Goal: Task Accomplishment & Management: Complete application form

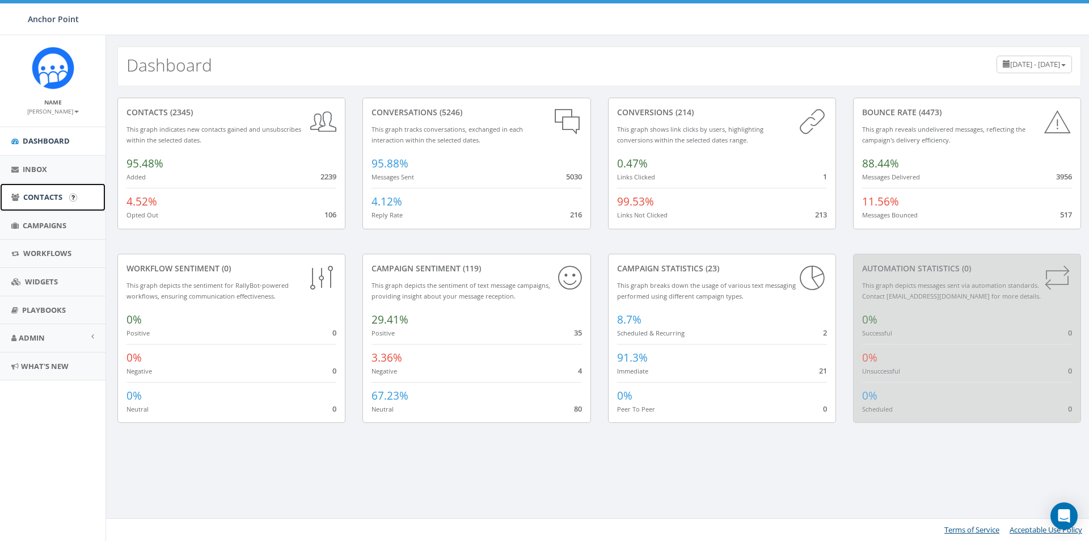
click at [44, 195] on span "Contacts" at bounding box center [42, 197] width 39 height 10
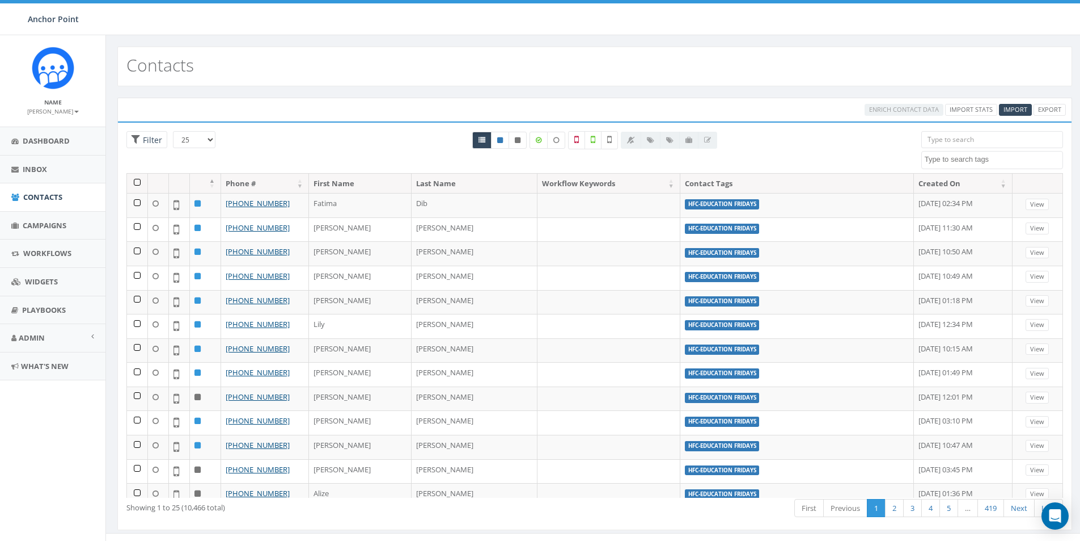
select select
click at [1021, 105] on span "Import" at bounding box center [1016, 109] width 24 height 9
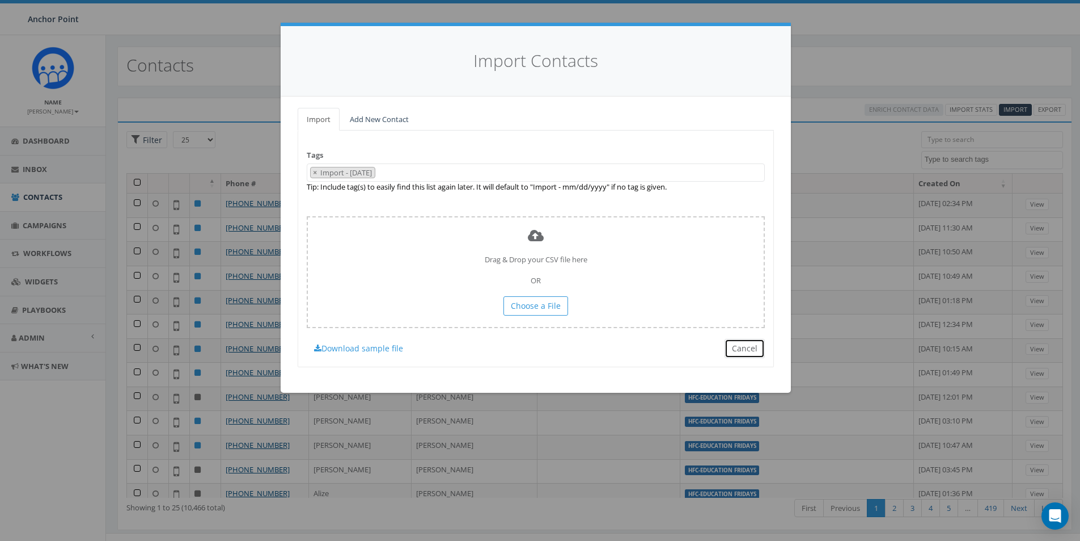
click at [738, 346] on button "Cancel" at bounding box center [745, 348] width 40 height 19
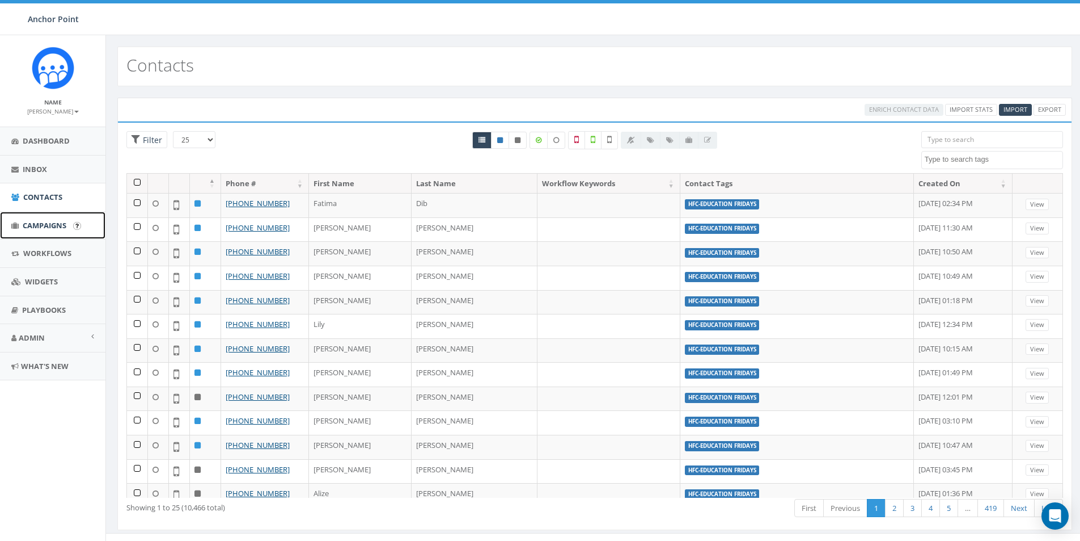
click at [44, 221] on span "Campaigns" at bounding box center [45, 225] width 44 height 10
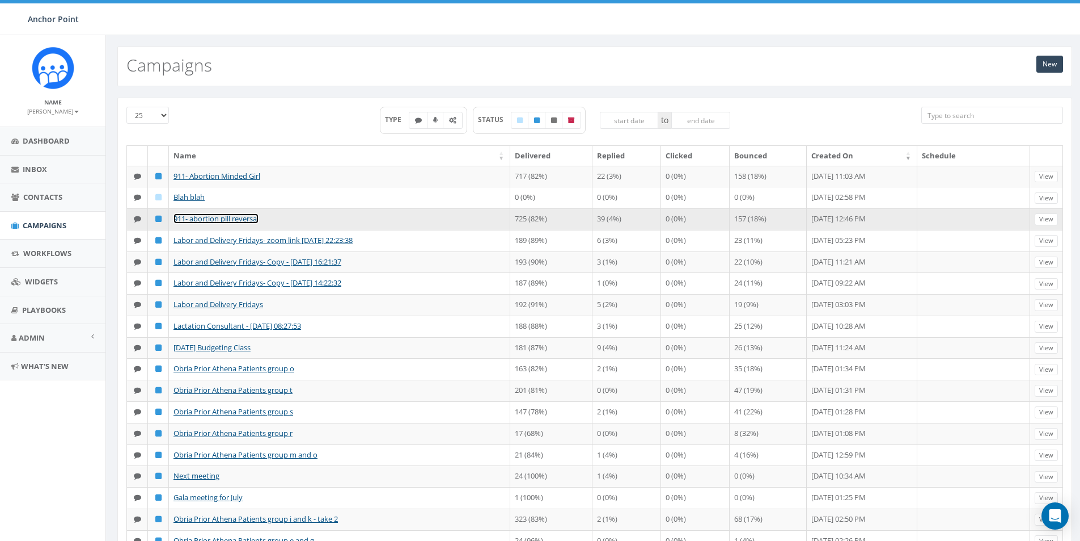
click at [233, 216] on link "911- abortion pill reversal" at bounding box center [216, 218] width 85 height 10
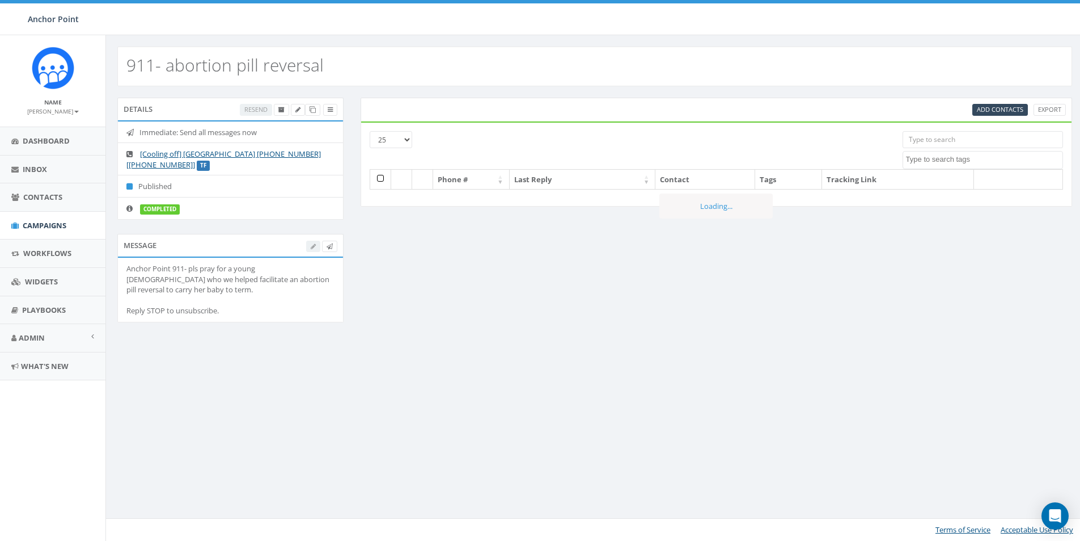
select select
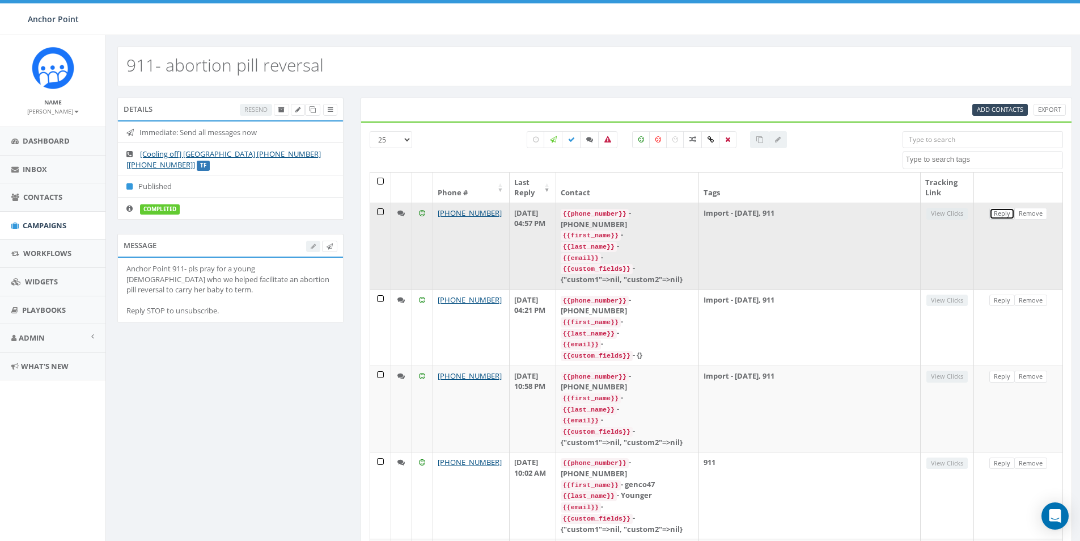
click at [1000, 212] on link "Reply" at bounding box center [1003, 214] width 26 height 12
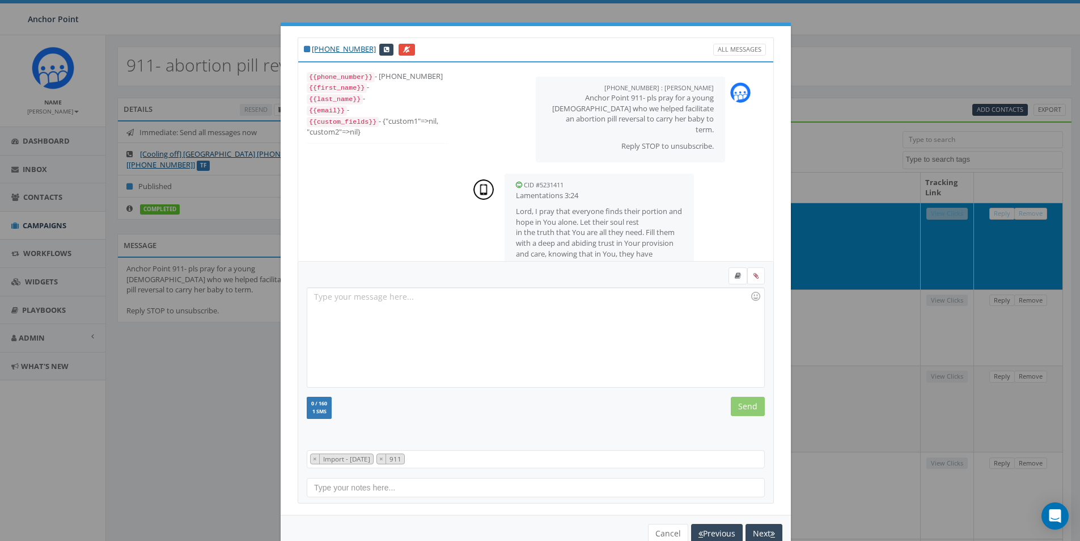
scroll to position [152, 0]
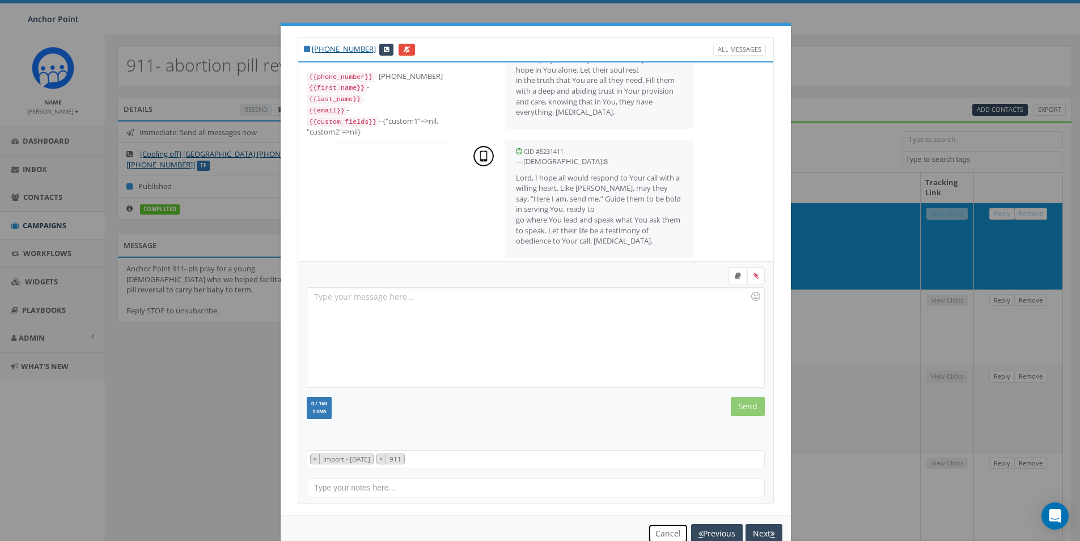
click at [660, 536] on button "Cancel" at bounding box center [668, 533] width 40 height 19
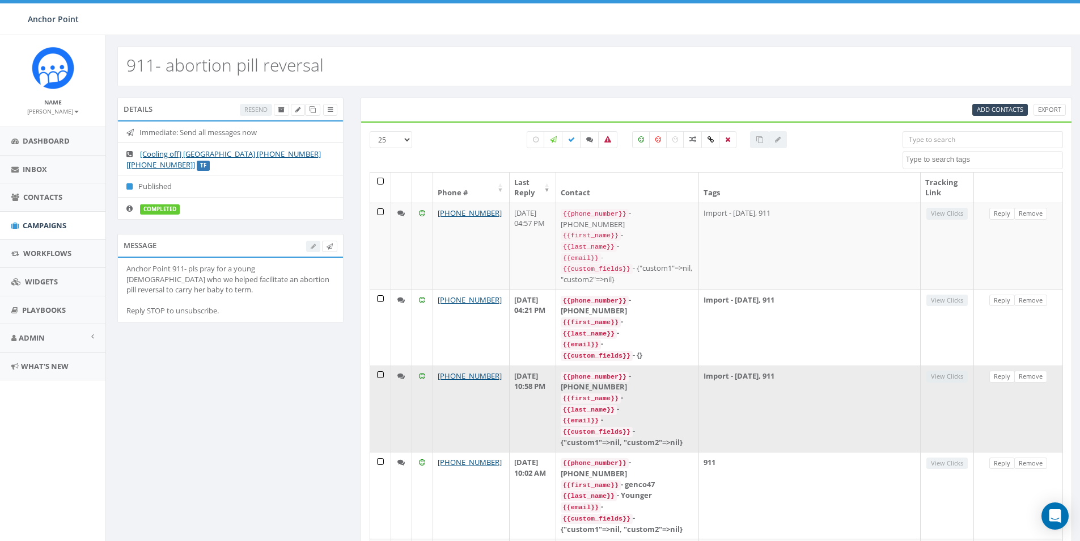
scroll to position [57, 0]
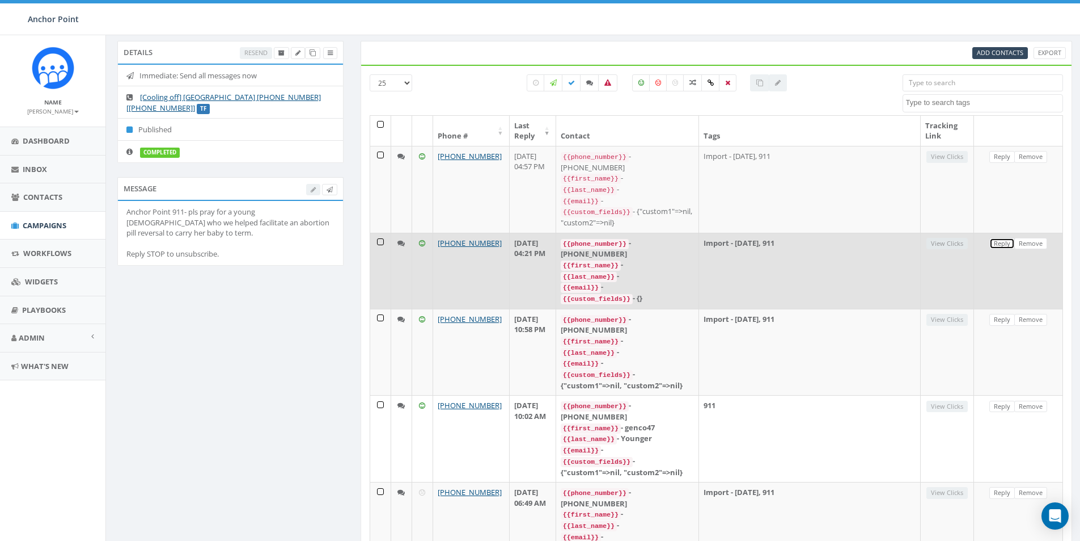
click at [1001, 238] on link "Reply" at bounding box center [1003, 244] width 26 height 12
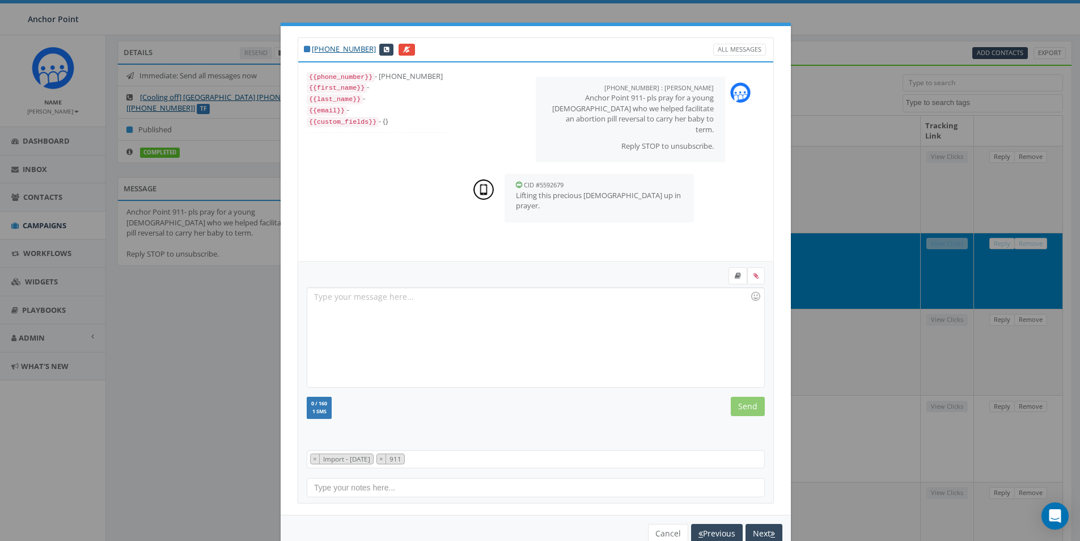
scroll to position [11, 0]
click at [651, 531] on button "Cancel" at bounding box center [668, 533] width 40 height 19
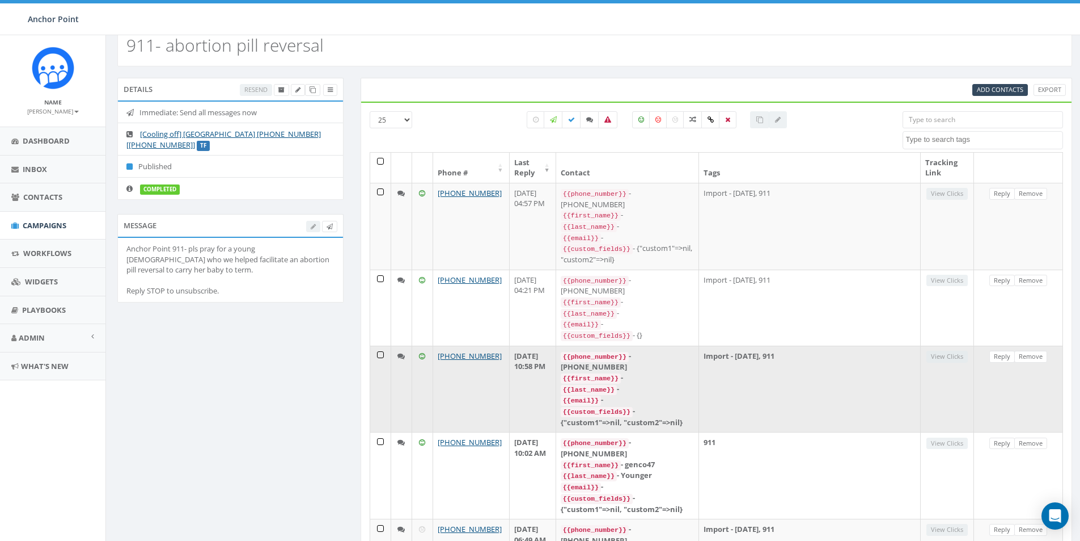
scroll to position [0, 0]
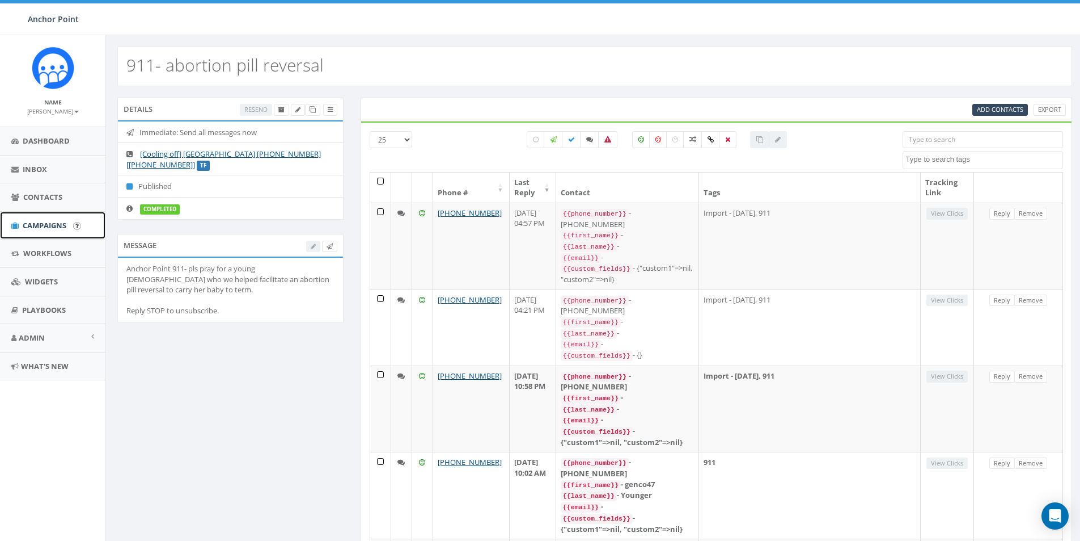
click at [45, 226] on span "Campaigns" at bounding box center [45, 225] width 44 height 10
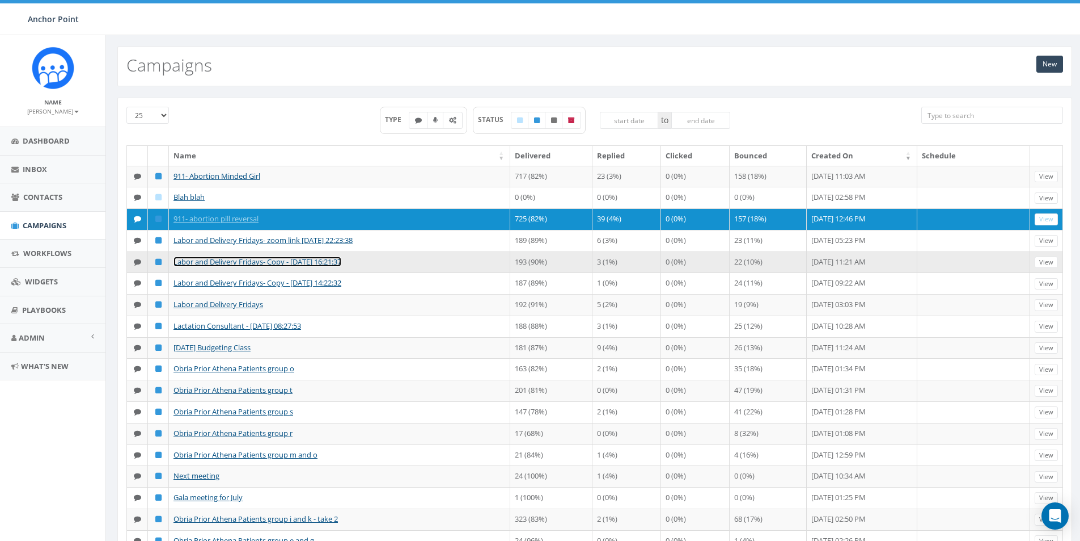
click at [238, 262] on link "Labor and Delivery Fridays- Copy - [DATE] 16:21:37" at bounding box center [258, 261] width 168 height 10
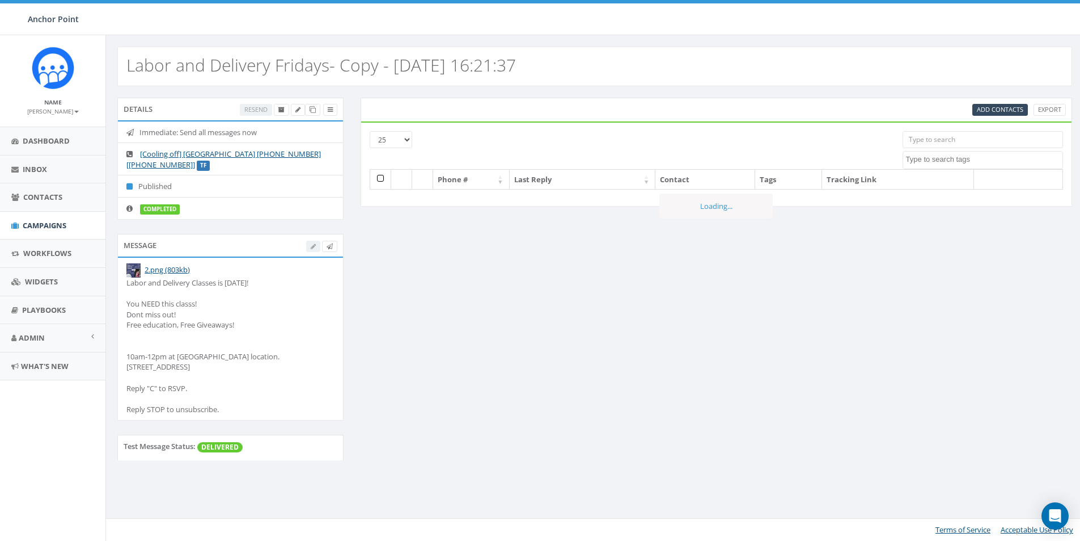
select select
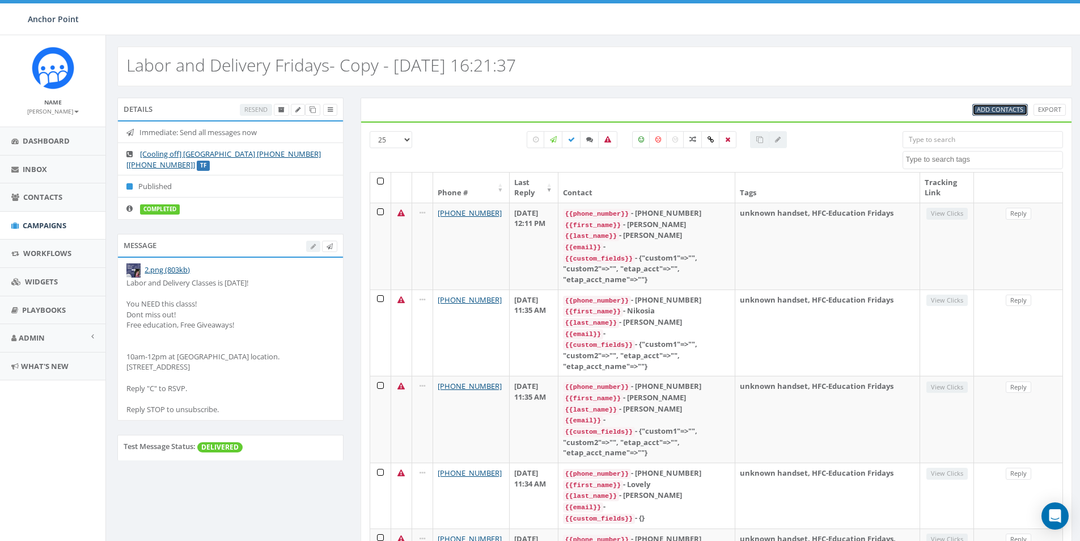
click at [993, 109] on span "Add Contacts" at bounding box center [1000, 109] width 47 height 9
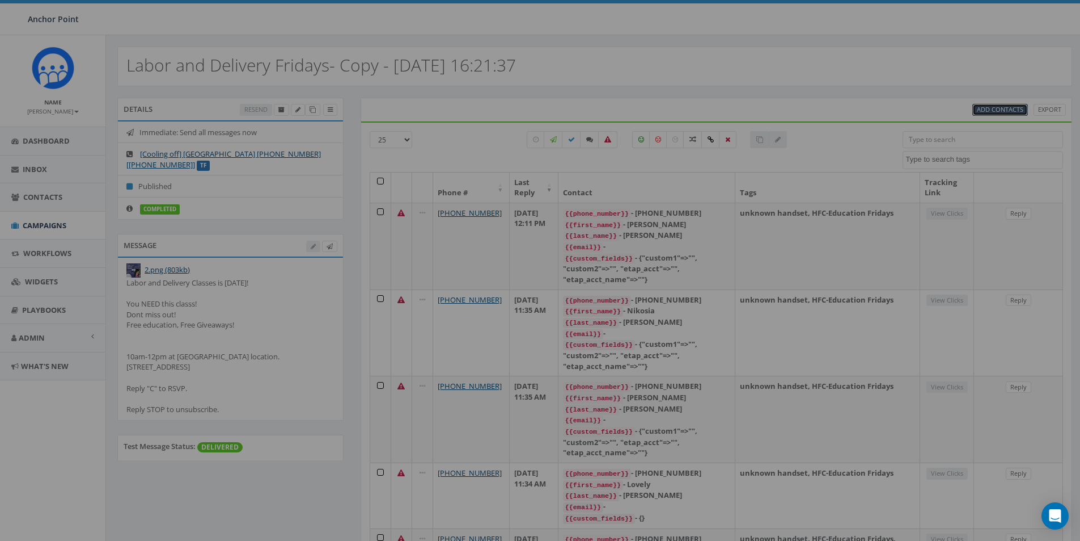
select select
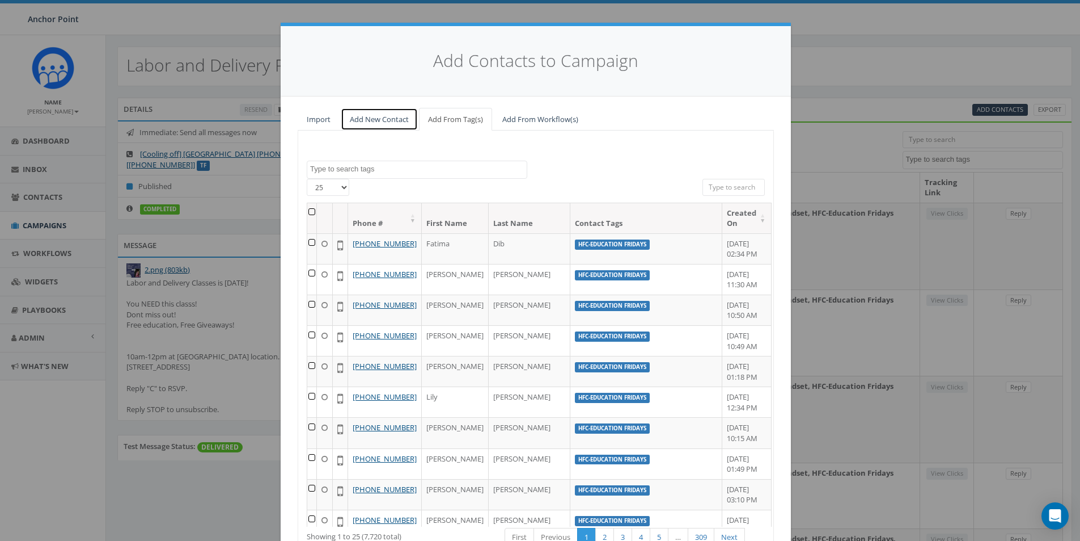
click at [372, 116] on link "Add New Contact" at bounding box center [379, 119] width 77 height 23
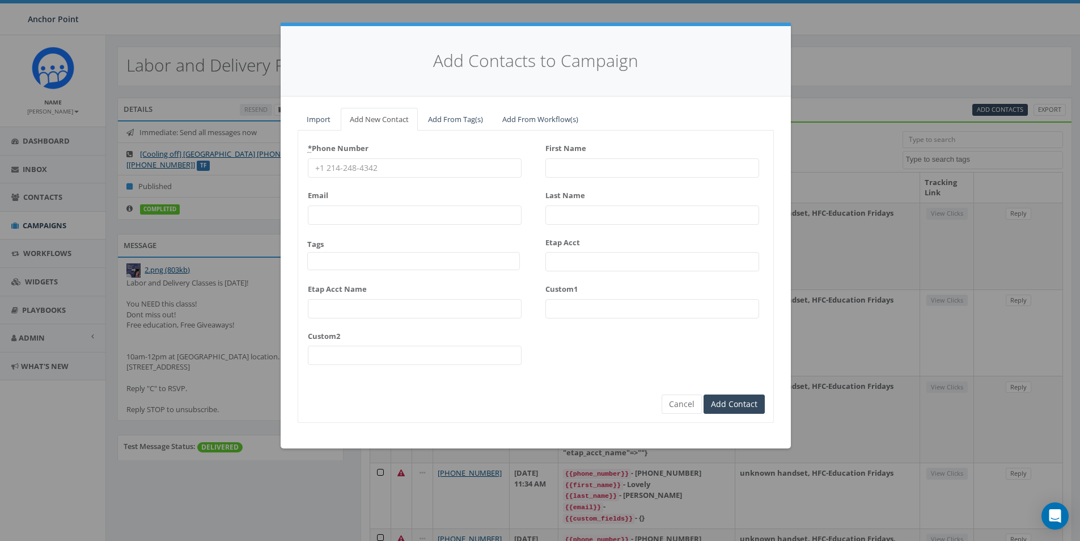
click at [356, 168] on input "* Phone Number" at bounding box center [415, 167] width 214 height 19
type input "[PHONE_NUMBER]"
click at [329, 263] on span at bounding box center [413, 261] width 213 height 18
type textarea "HFC"
select select "HFC-Education Fridays"
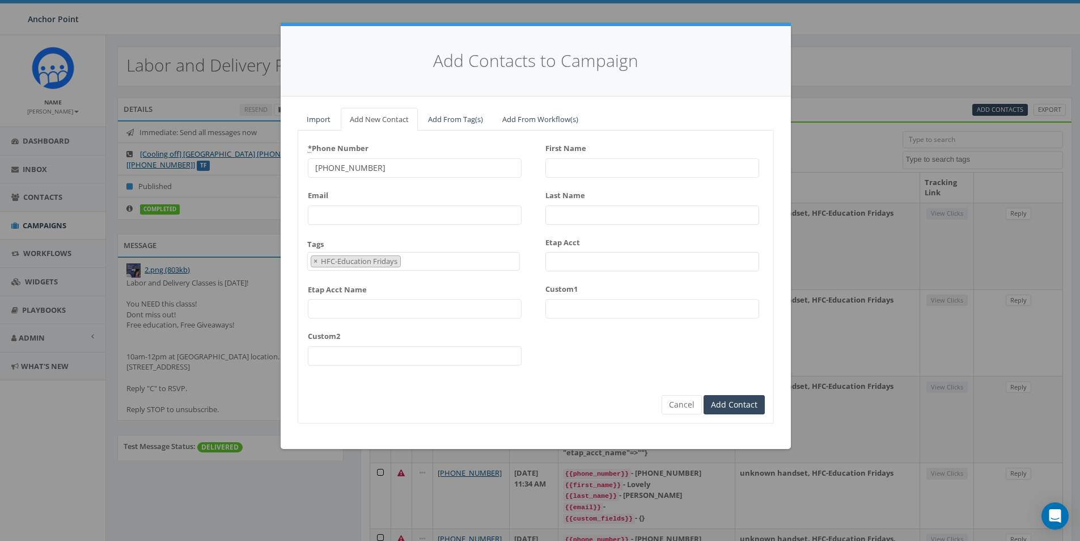
scroll to position [345, 0]
click at [580, 165] on input "First Name" at bounding box center [653, 167] width 214 height 19
type input "Reilli"
type input "[PERSON_NAME]"
click at [728, 405] on input "Add Contact" at bounding box center [734, 404] width 61 height 19
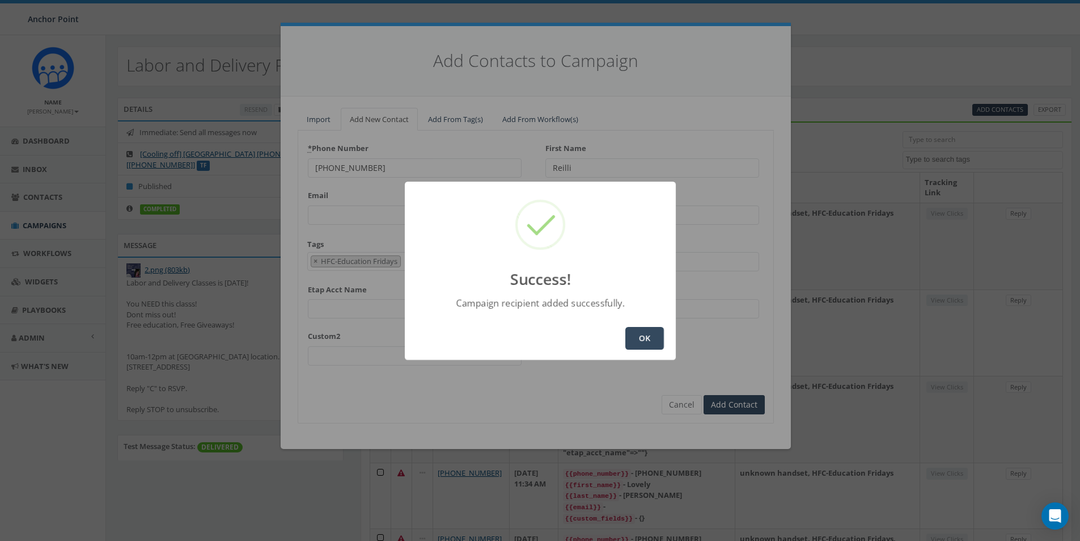
click at [631, 341] on button "OK" at bounding box center [645, 338] width 39 height 23
